Goal: Transaction & Acquisition: Purchase product/service

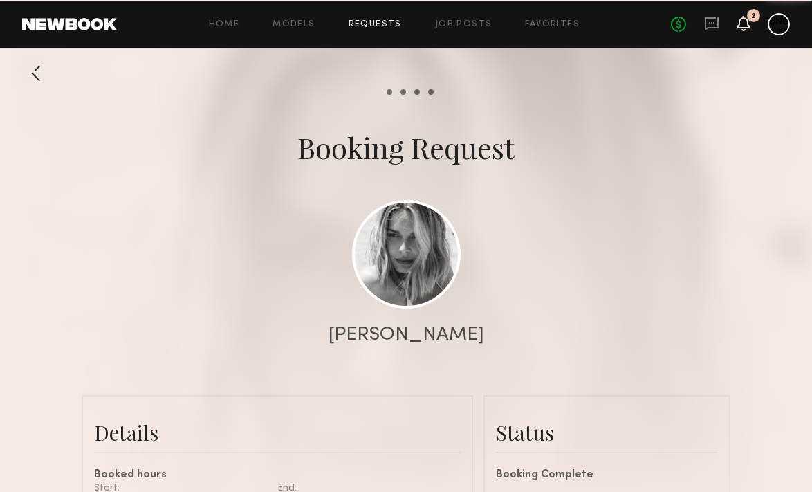
click at [742, 24] on icon at bounding box center [743, 23] width 11 height 10
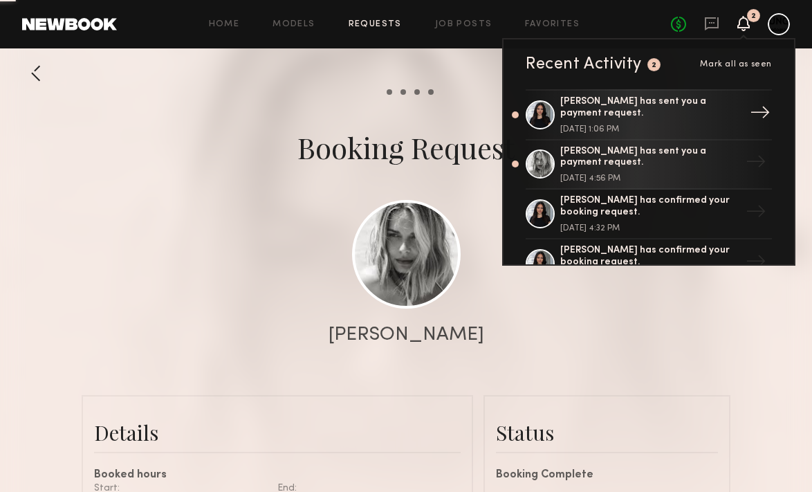
scroll to position [946, 0]
click at [615, 142] on link "[PERSON_NAME] has sent you a payment request. [DATE] 4:56 PM →" at bounding box center [649, 165] width 246 height 50
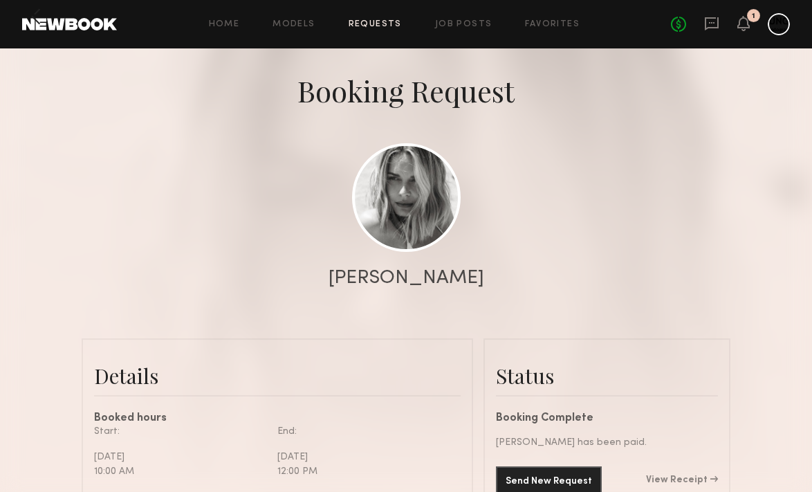
scroll to position [0, 0]
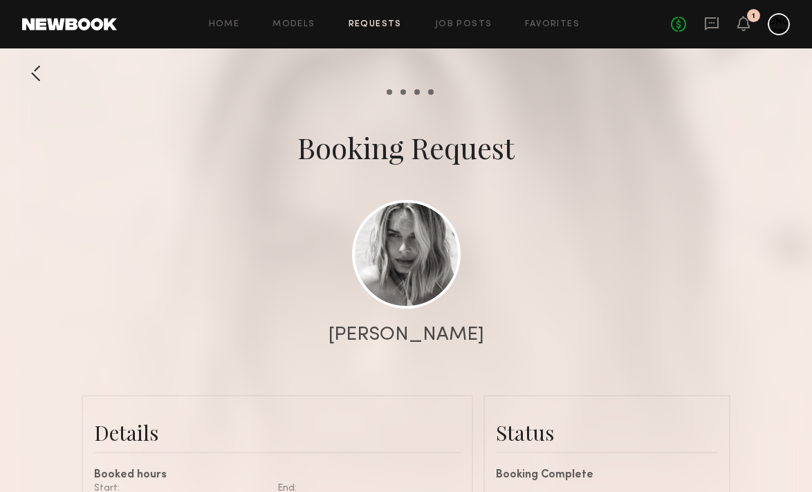
click at [753, 17] on div "1" at bounding box center [753, 16] width 3 height 8
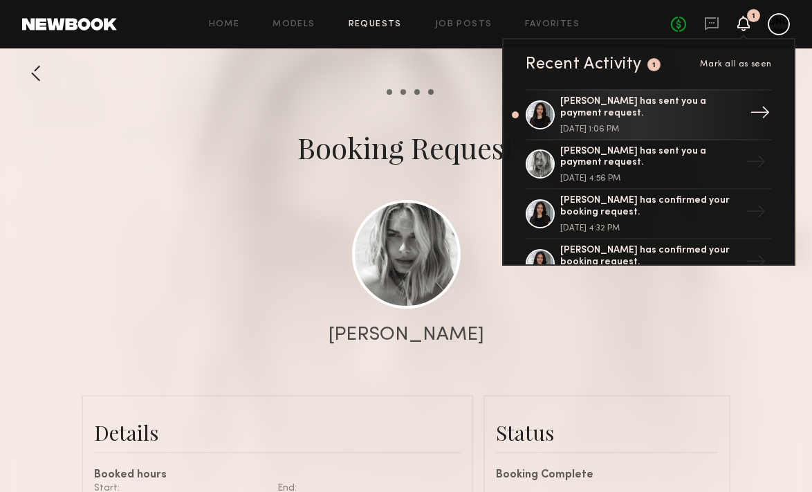
click at [589, 104] on div "[PERSON_NAME] has sent you a payment request." at bounding box center [650, 108] width 180 height 24
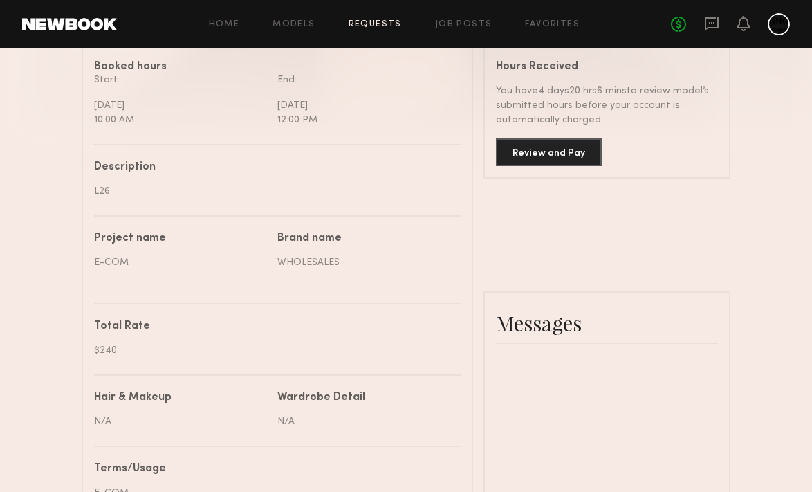
scroll to position [1385, 0]
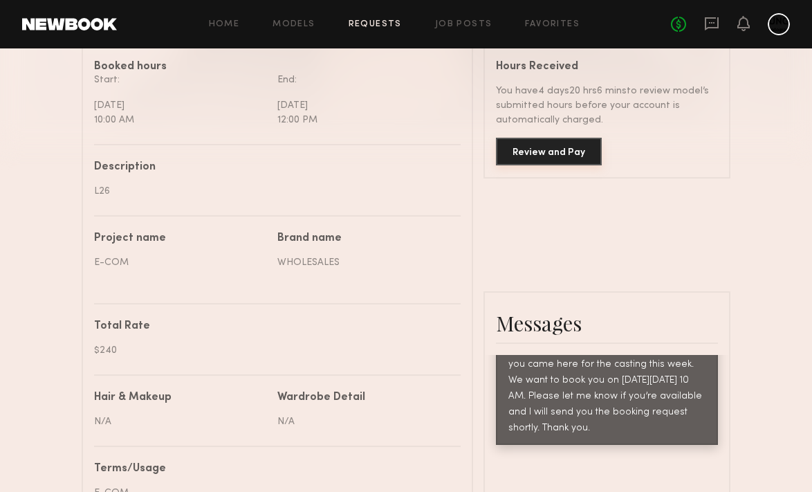
click at [520, 156] on button "Review and Pay" at bounding box center [549, 152] width 106 height 28
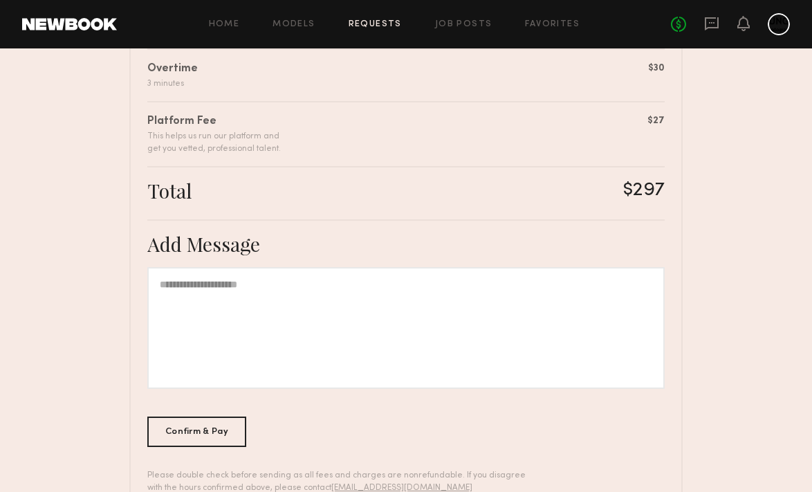
scroll to position [445, 0]
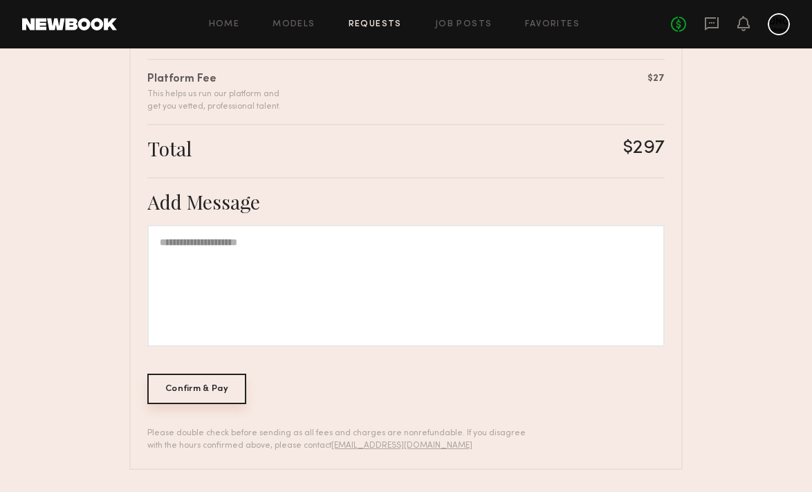
click at [176, 398] on div "Confirm & Pay" at bounding box center [196, 389] width 99 height 30
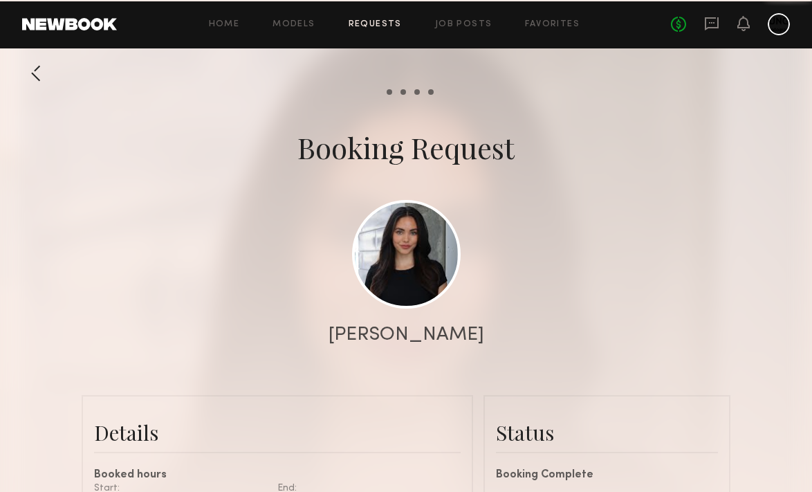
scroll to position [1385, 0]
